Goal: Information Seeking & Learning: Learn about a topic

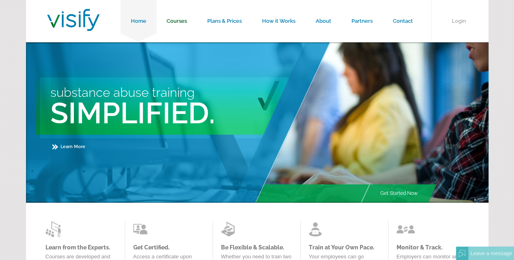
click at [172, 23] on link "Courses" at bounding box center [176, 21] width 41 height 42
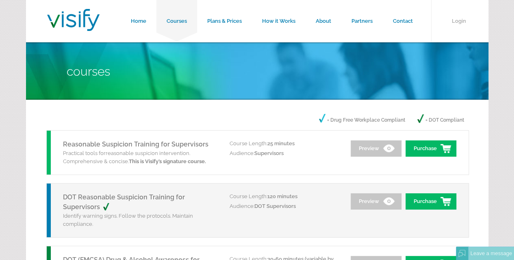
click at [221, 18] on link "Plans & Prices" at bounding box center [224, 21] width 55 height 42
